Goal: Navigation & Orientation: Find specific page/section

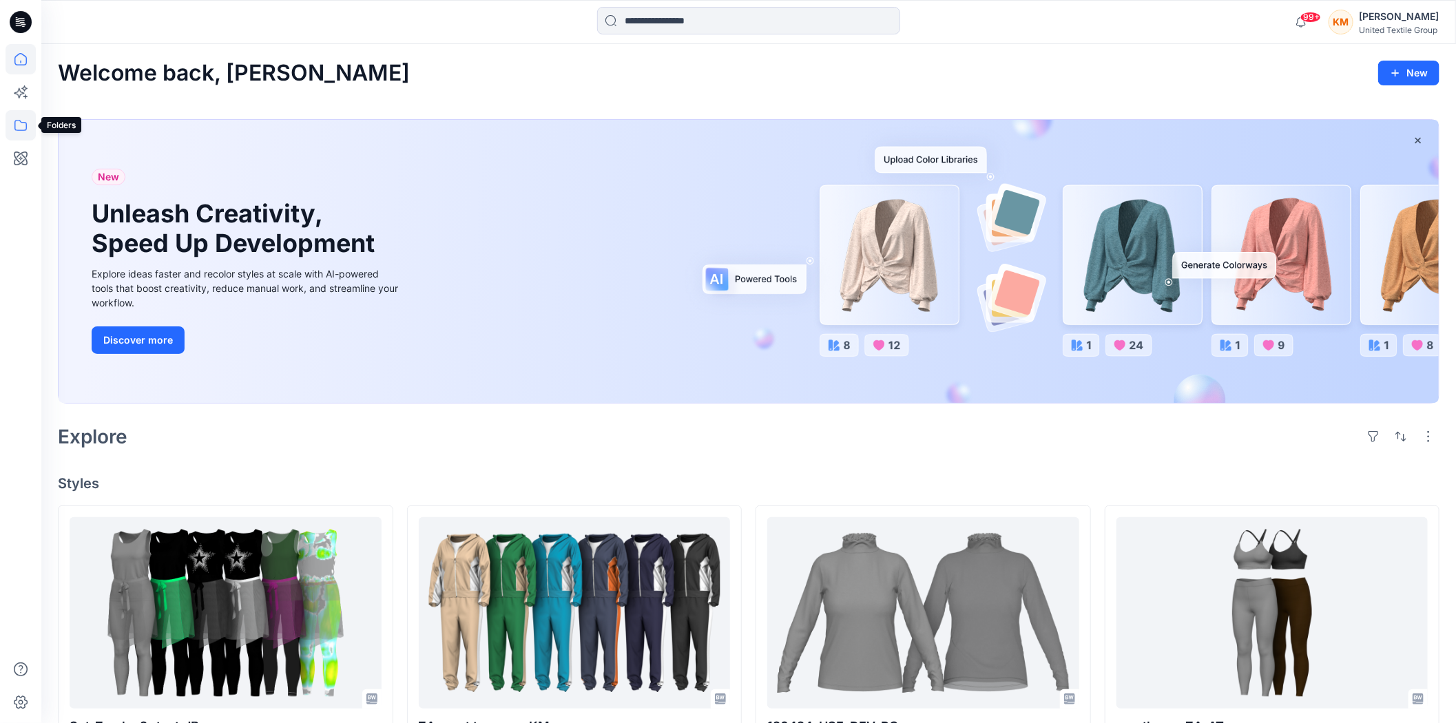
click at [23, 123] on icon at bounding box center [21, 125] width 30 height 30
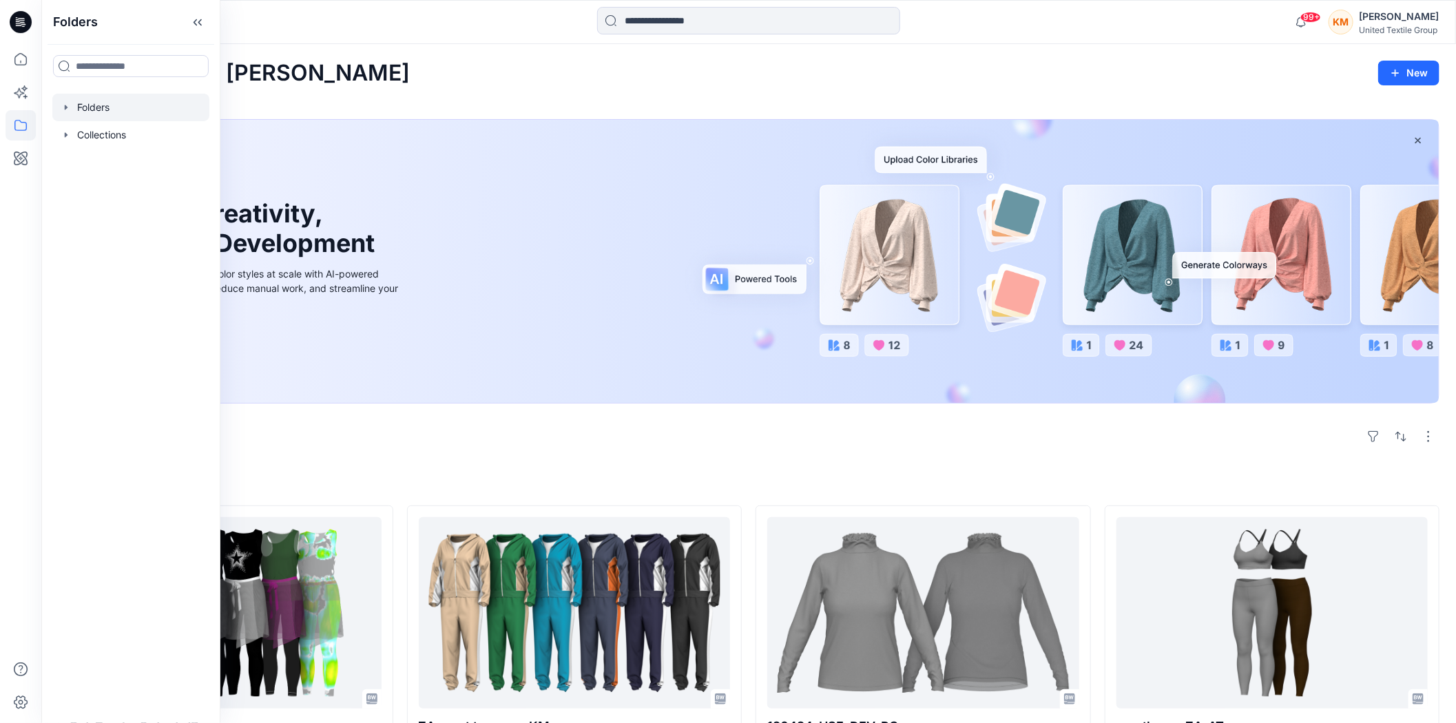
click at [106, 105] on div at bounding box center [130, 108] width 157 height 28
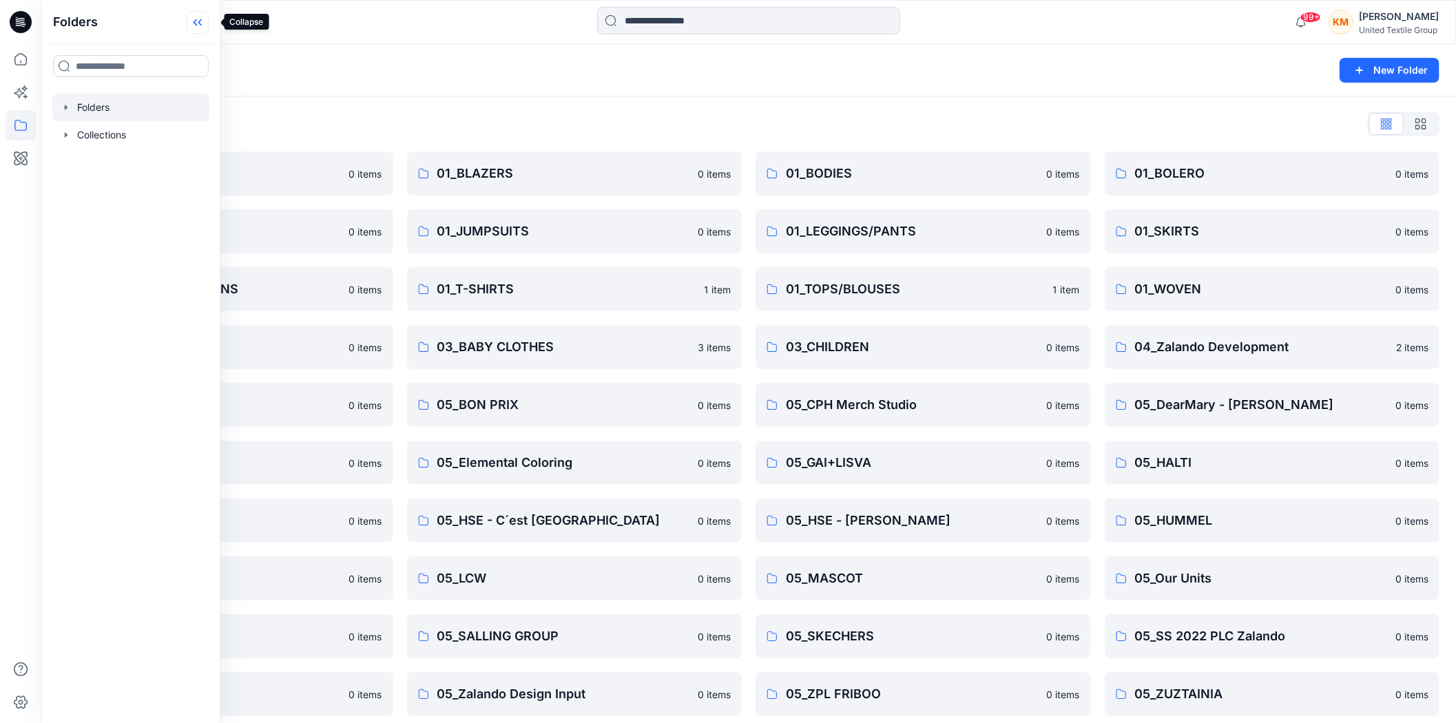
click at [202, 19] on icon at bounding box center [198, 22] width 22 height 23
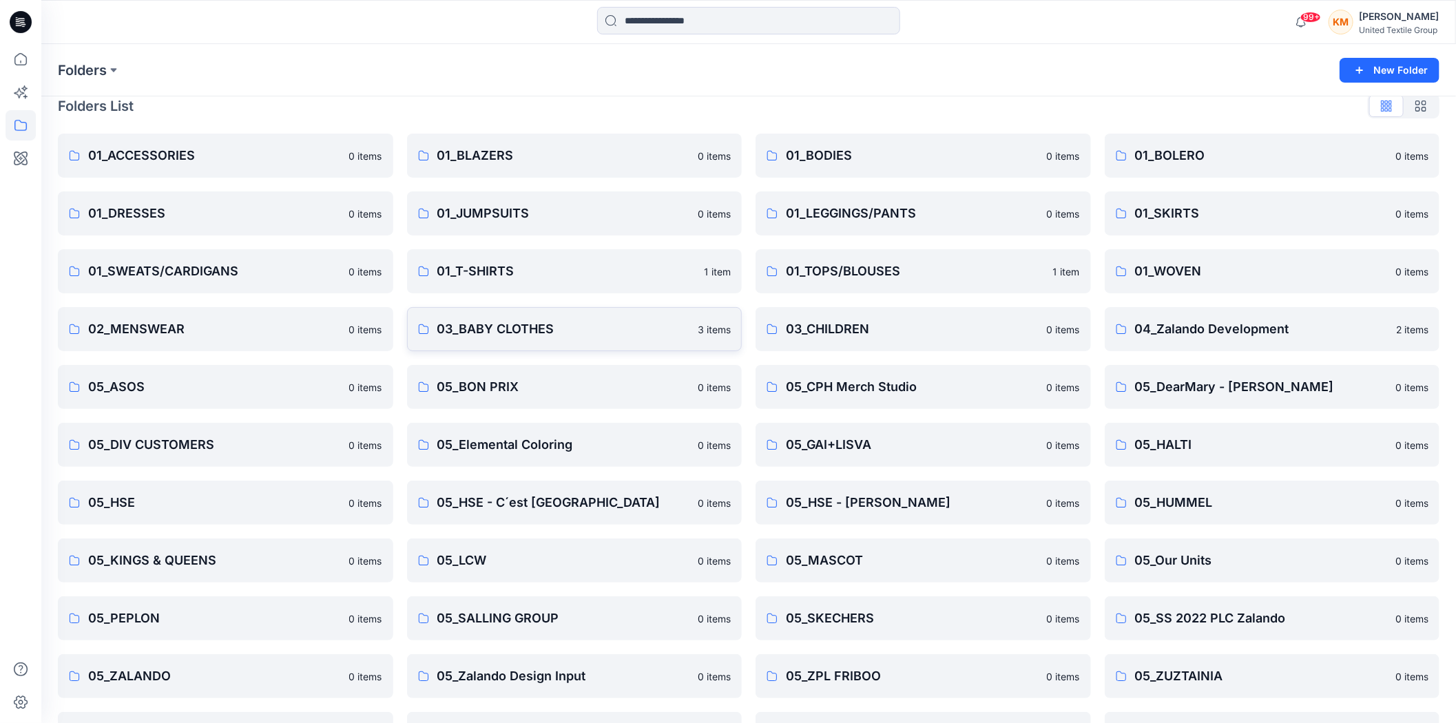
scroll to position [76, 0]
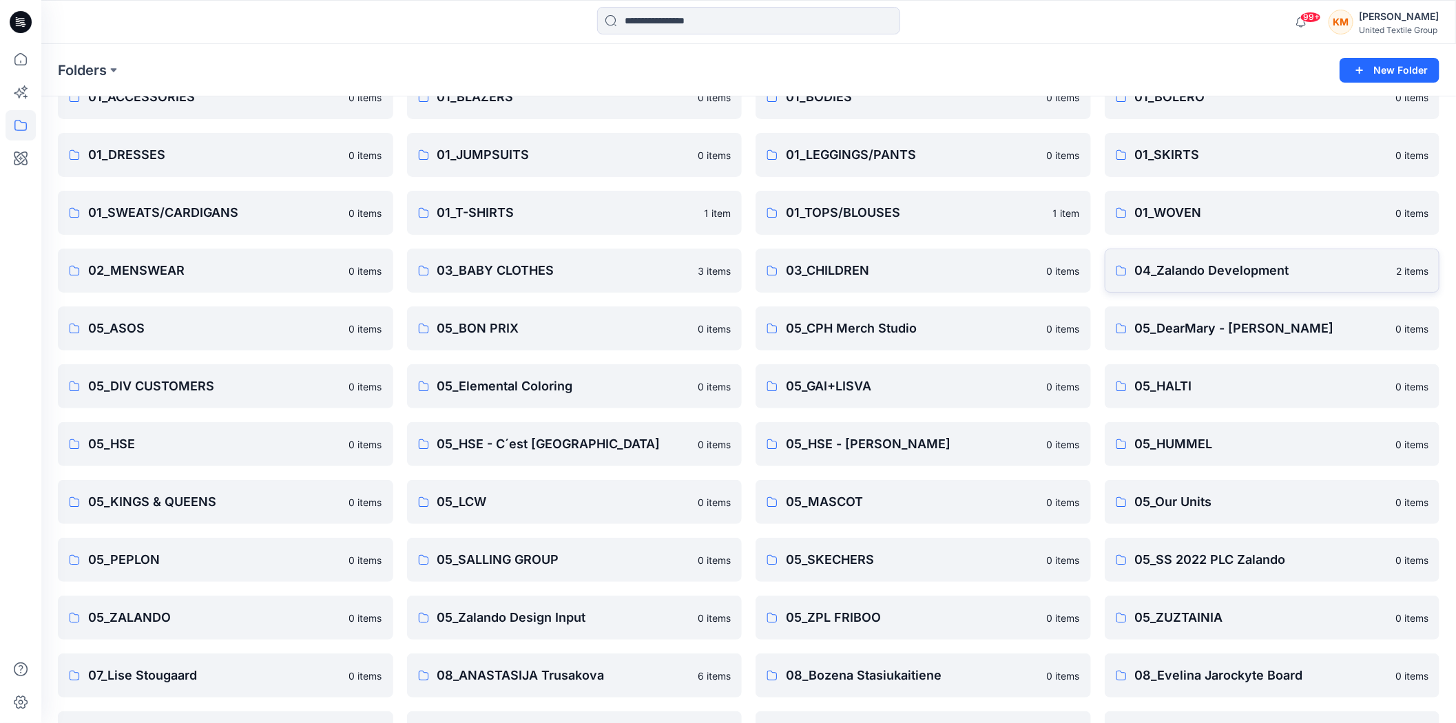
click at [1189, 266] on p "04_Zalando Development" at bounding box center [1261, 270] width 253 height 19
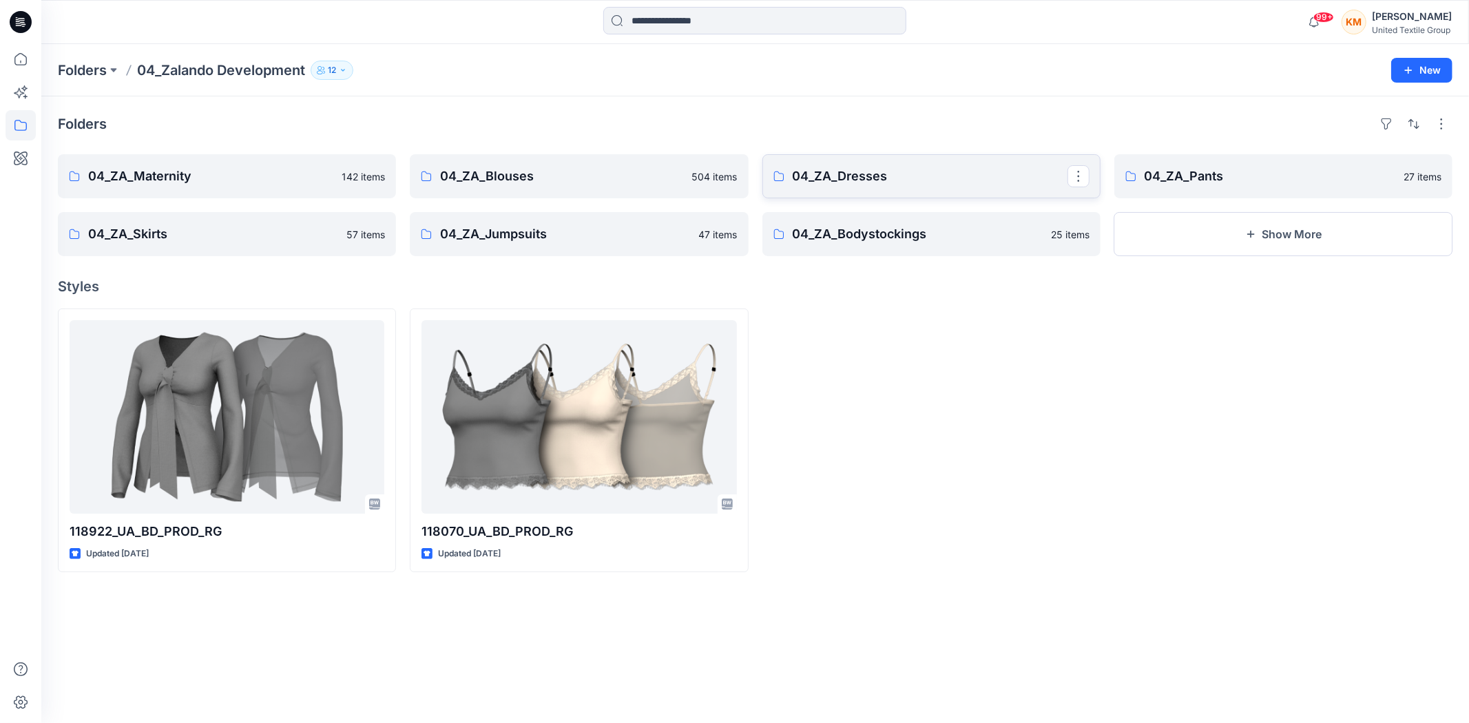
click at [868, 169] on p "04_ZA_Dresses" at bounding box center [930, 176] width 275 height 19
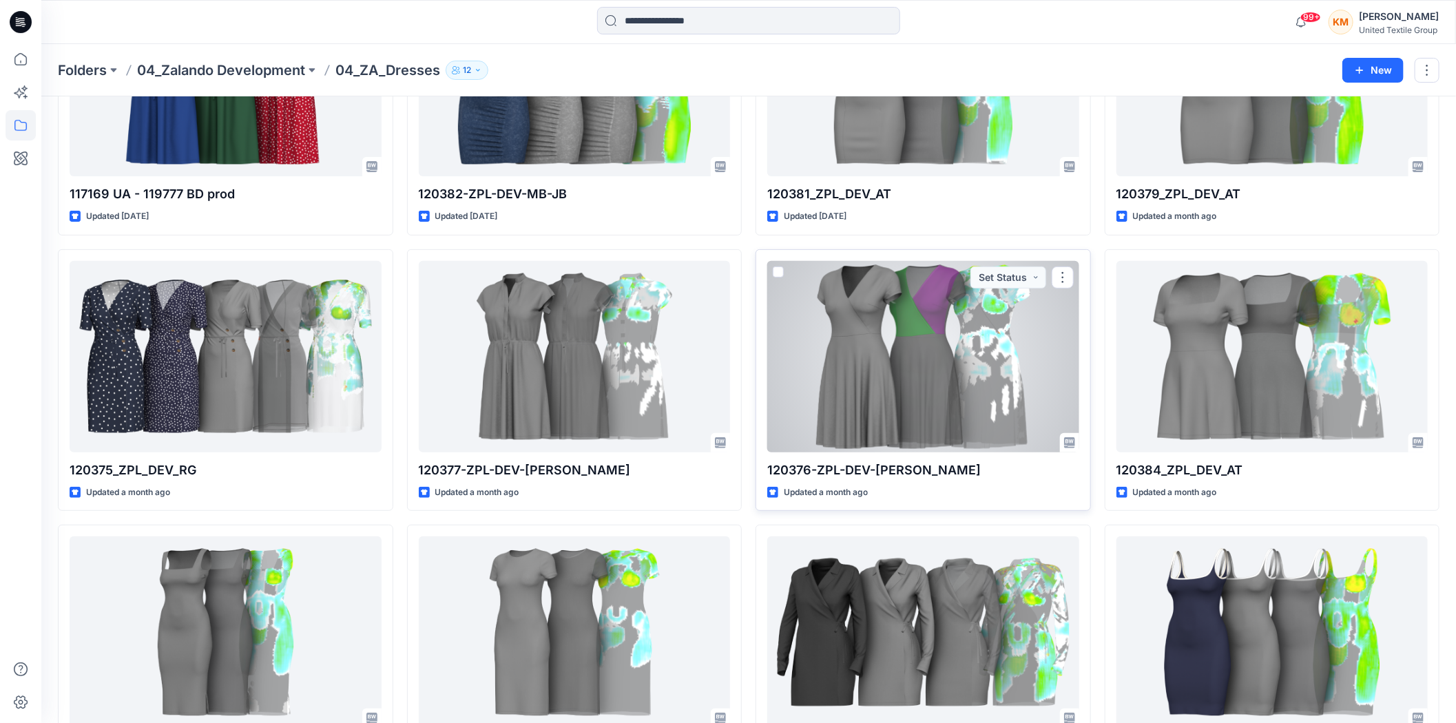
scroll to position [229, 0]
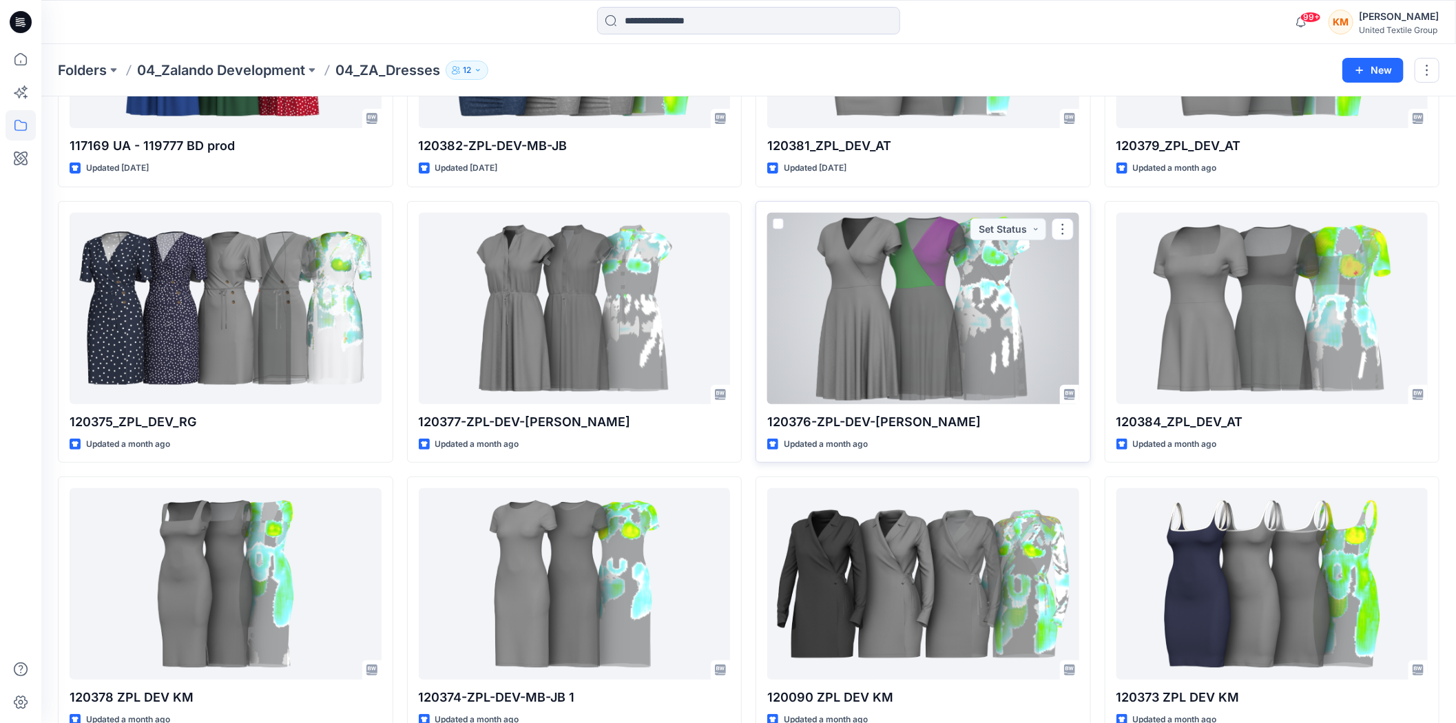
click at [887, 325] on div at bounding box center [923, 308] width 312 height 191
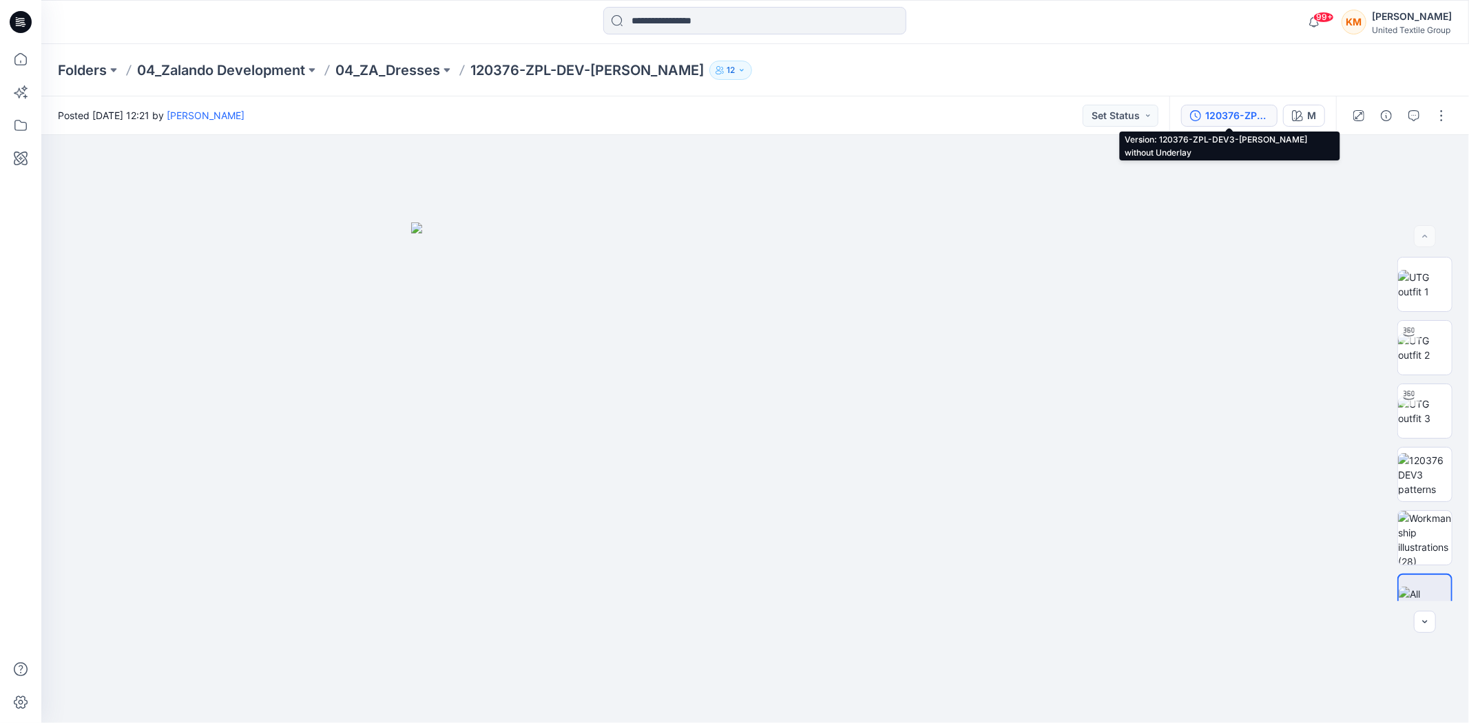
click at [1245, 115] on div "120376-ZPL-DEV3-[PERSON_NAME] without Underlay" at bounding box center [1236, 115] width 63 height 15
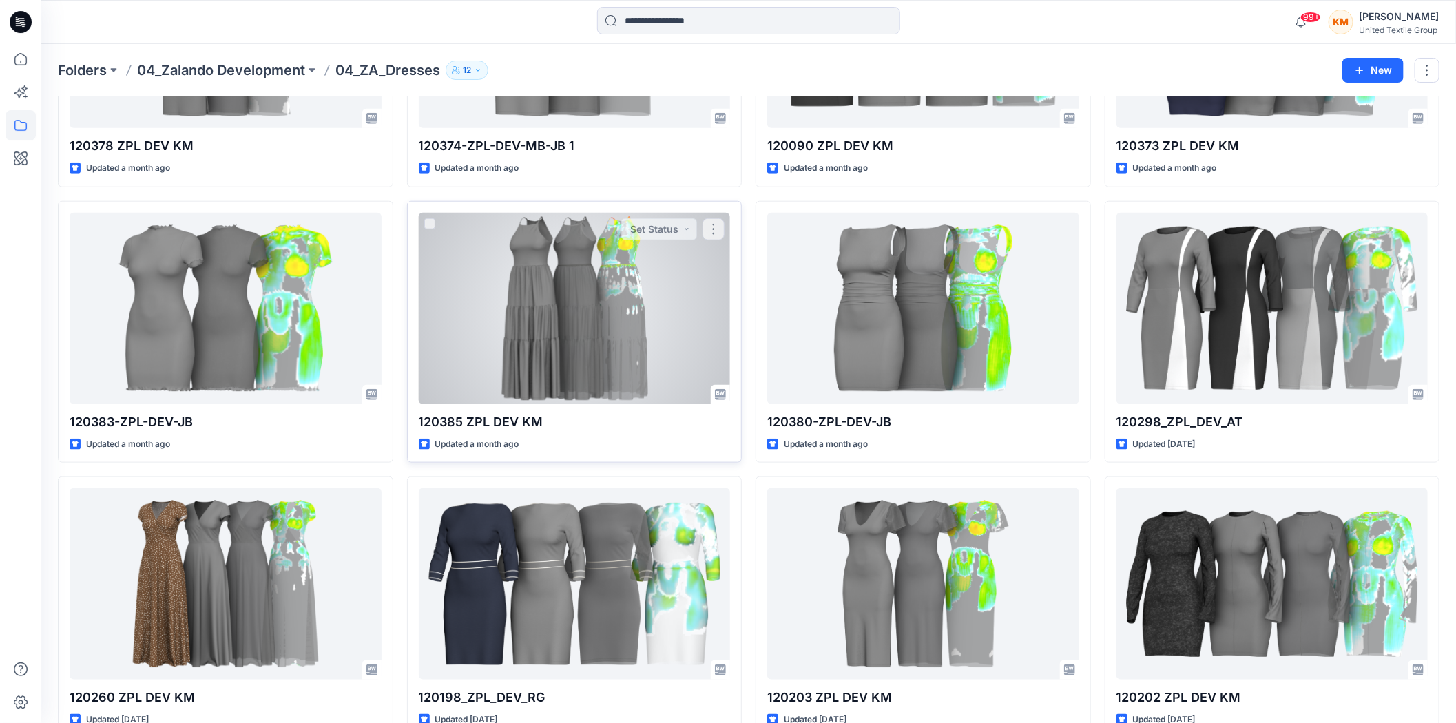
scroll to position [847, 0]
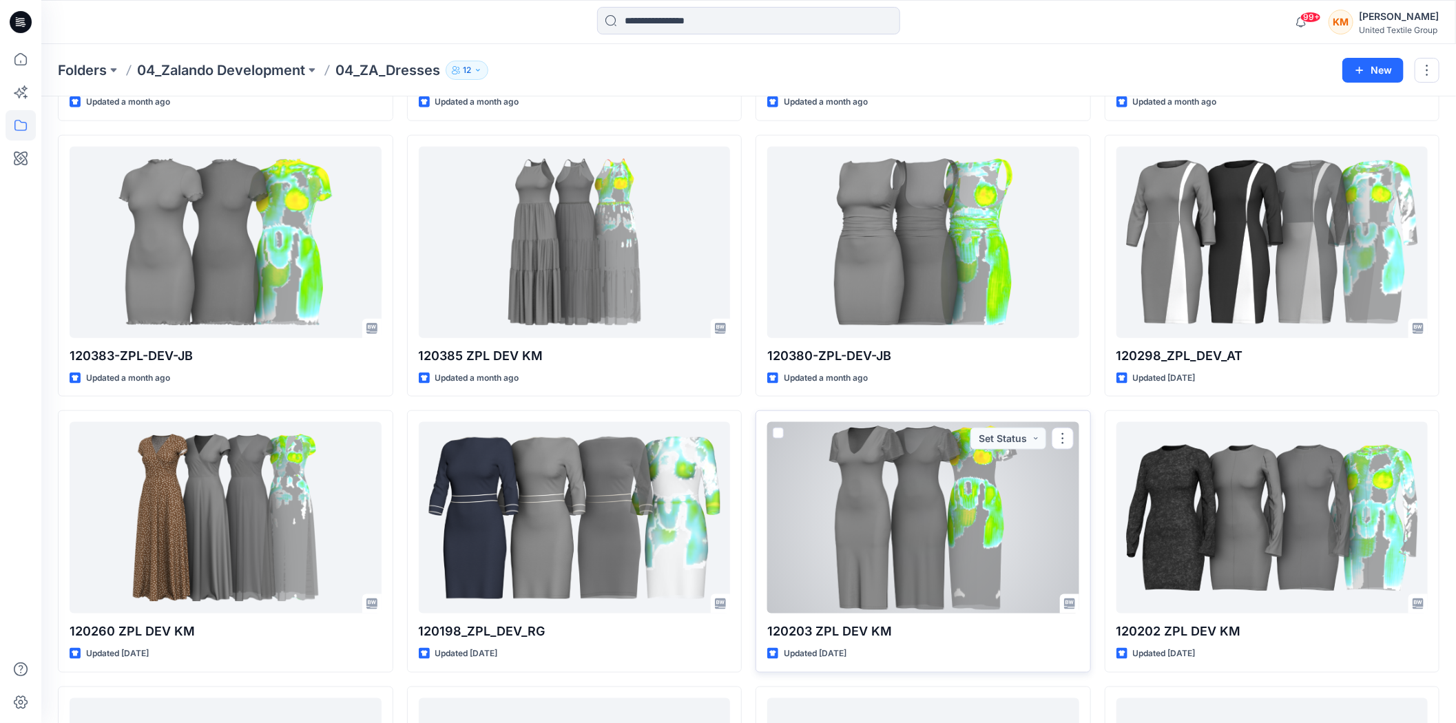
click at [887, 510] on div at bounding box center [923, 517] width 312 height 191
